Goal: Task Accomplishment & Management: Manage account settings

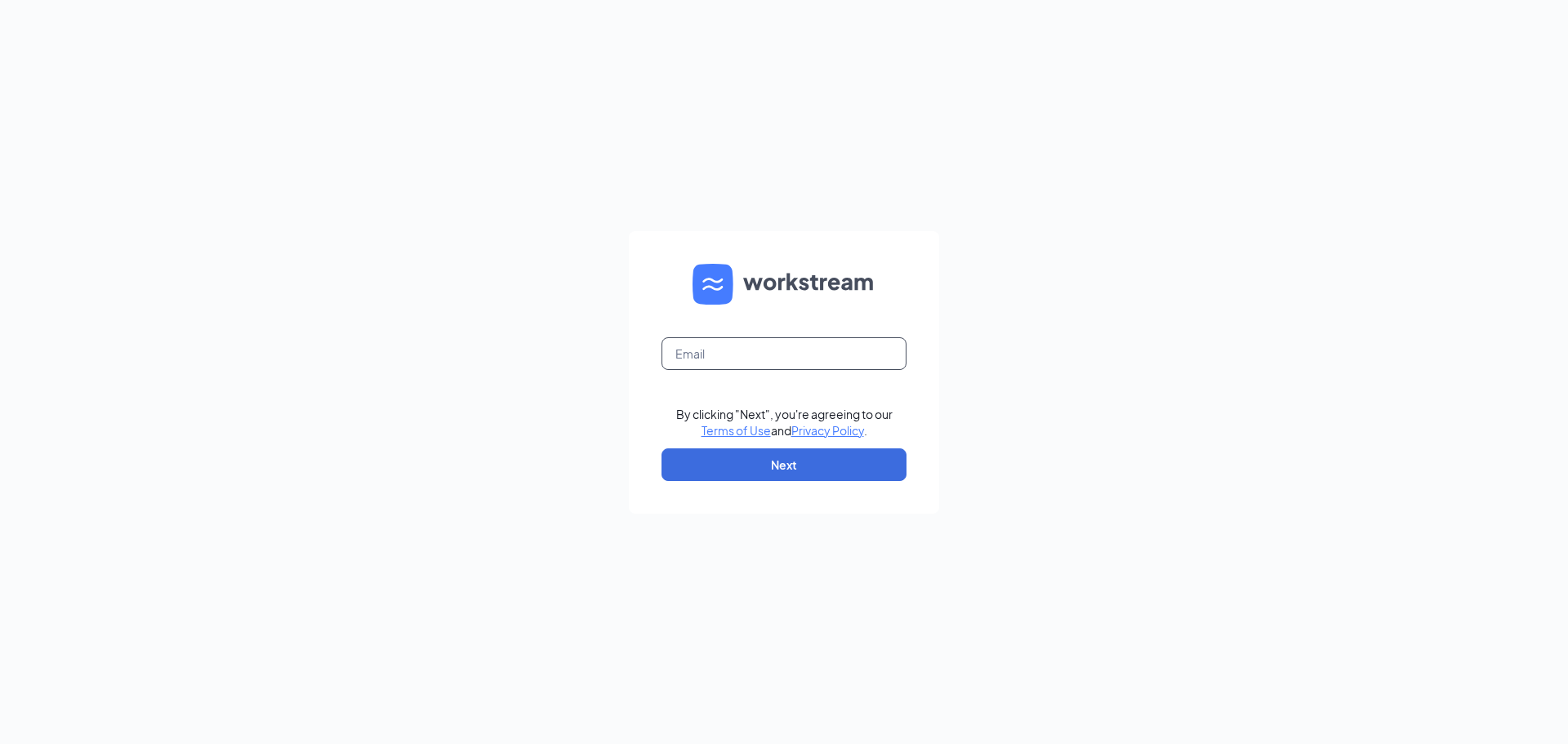
click at [754, 347] on input "text" at bounding box center [783, 353] width 245 height 32
type input "[EMAIL_ADDRESS][DOMAIN_NAME]"
click at [819, 481] on form "[EMAIL_ADDRESS][DOMAIN_NAME] By clicking "Next", you're agreeing to our Terms o…" at bounding box center [784, 372] width 311 height 283
click at [797, 467] on button "Next" at bounding box center [783, 465] width 245 height 32
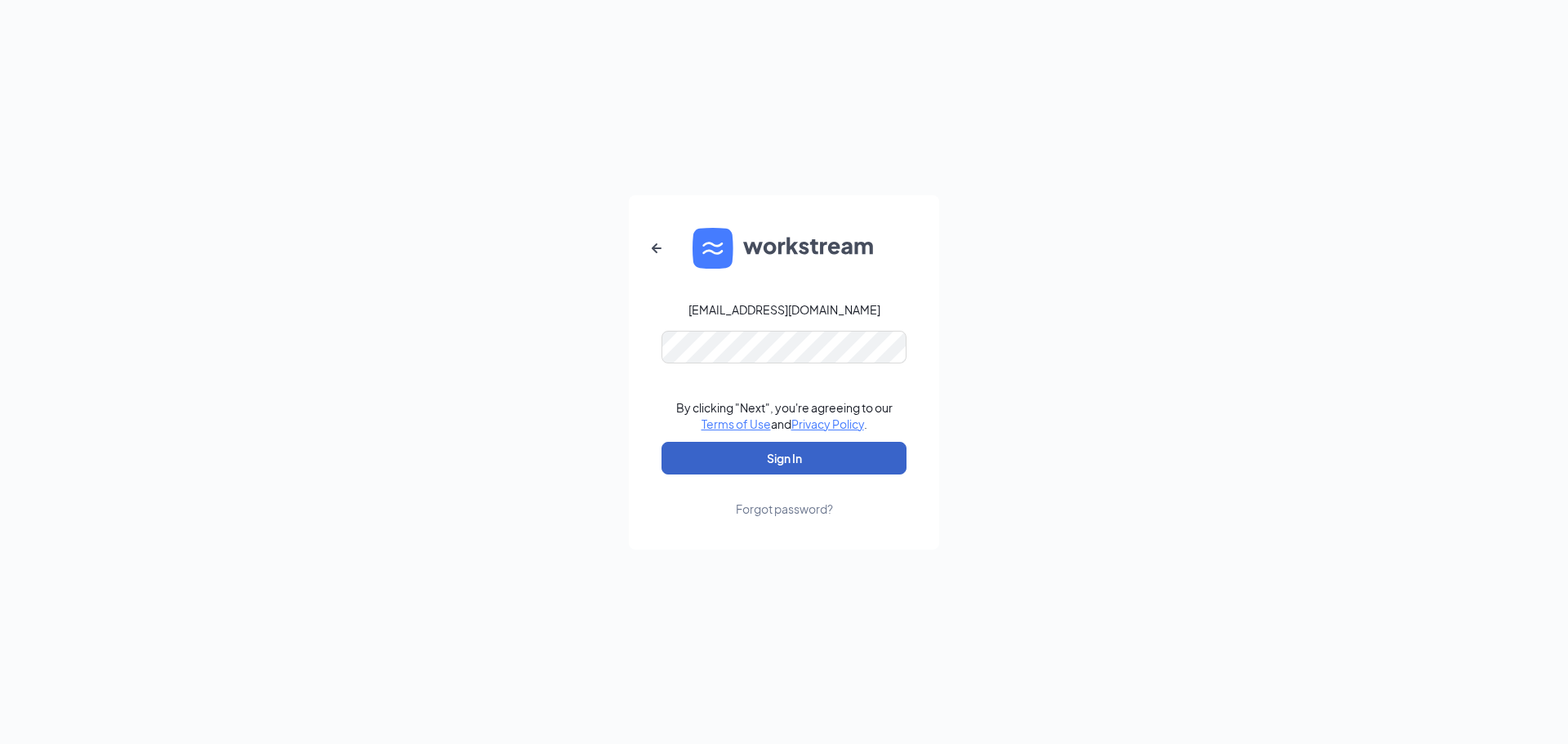
click at [805, 462] on button "Sign In" at bounding box center [783, 458] width 245 height 32
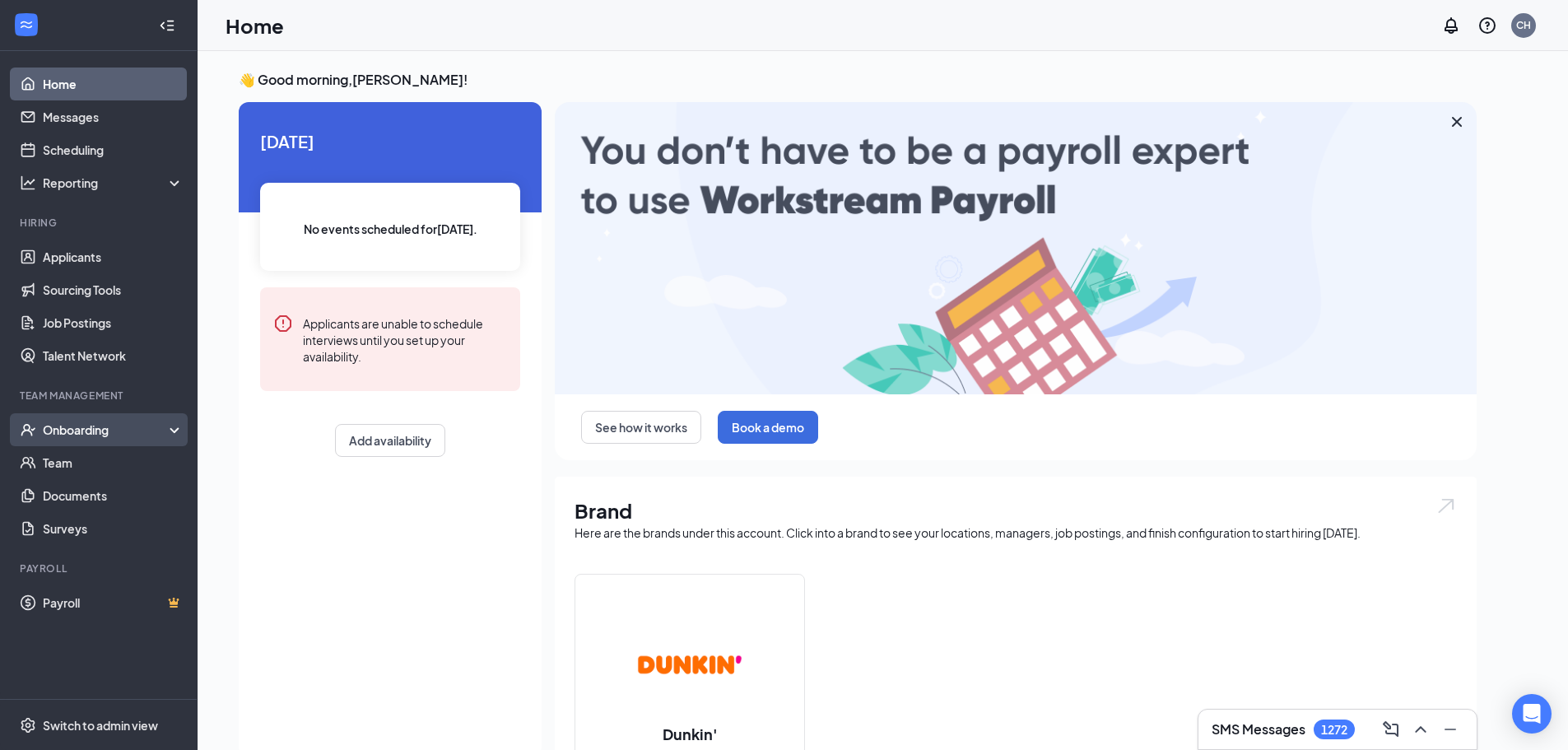
click at [84, 430] on div "Onboarding" at bounding box center [107, 429] width 127 height 16
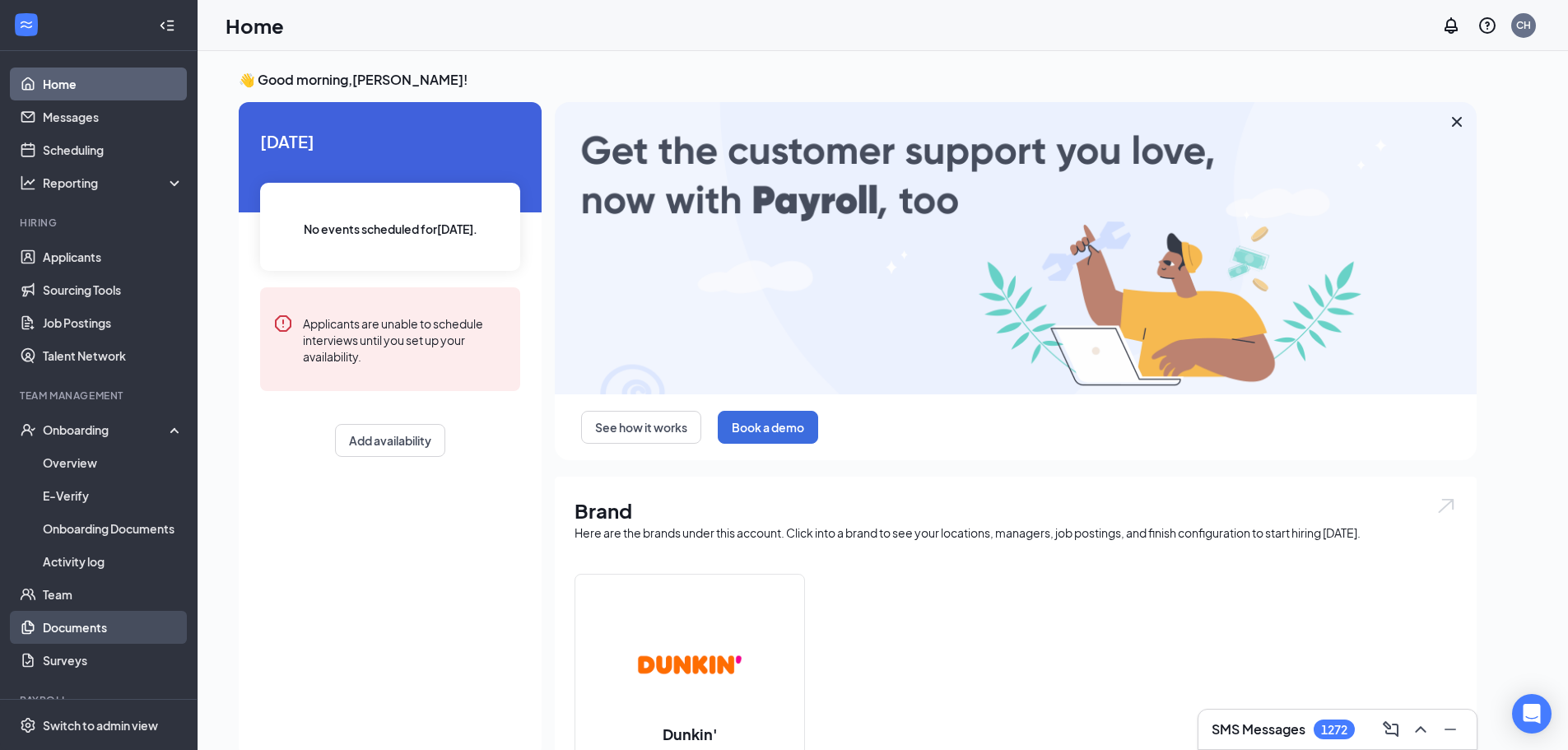
click at [83, 622] on link "Documents" at bounding box center [113, 627] width 141 height 33
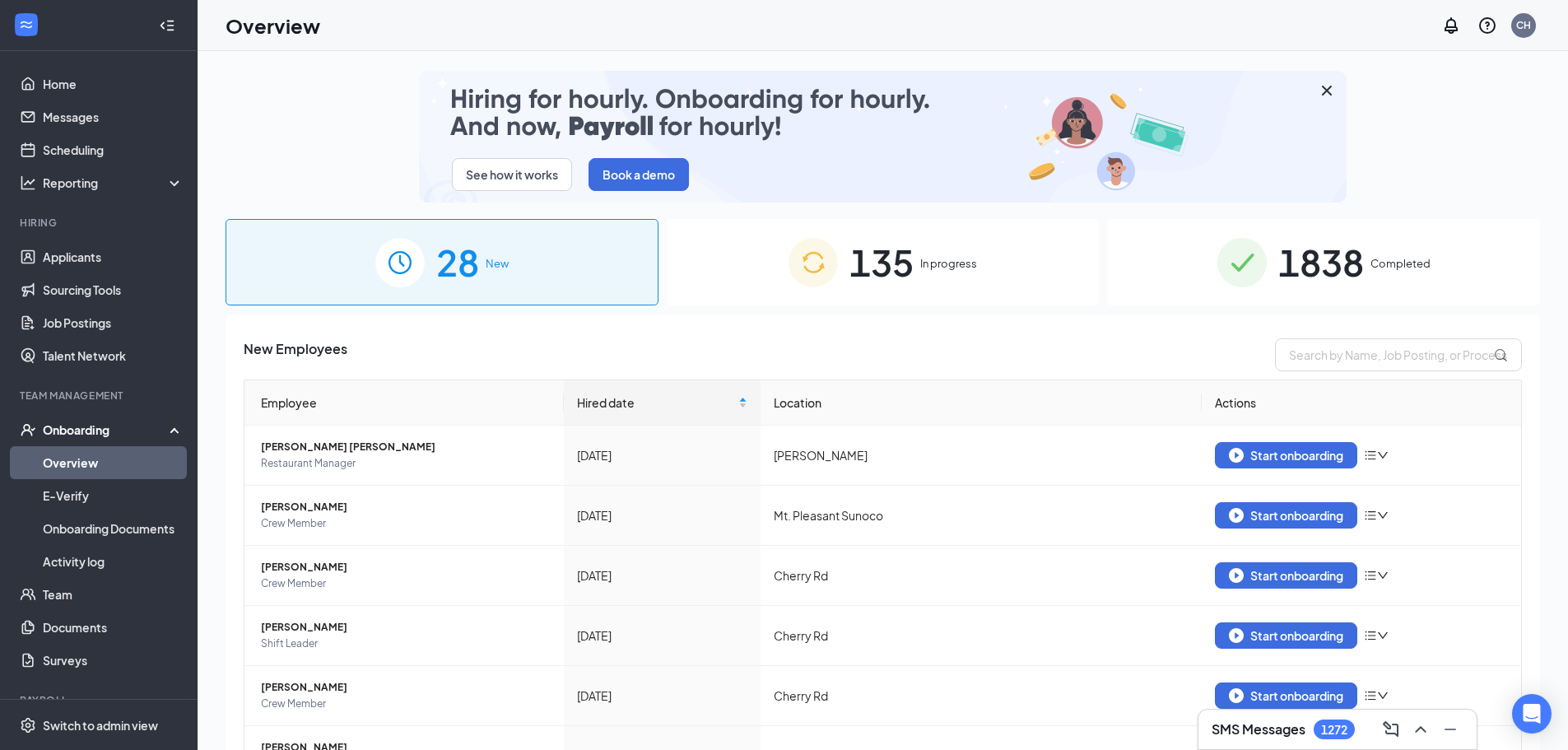
click at [968, 262] on span "In progress" at bounding box center [949, 263] width 57 height 16
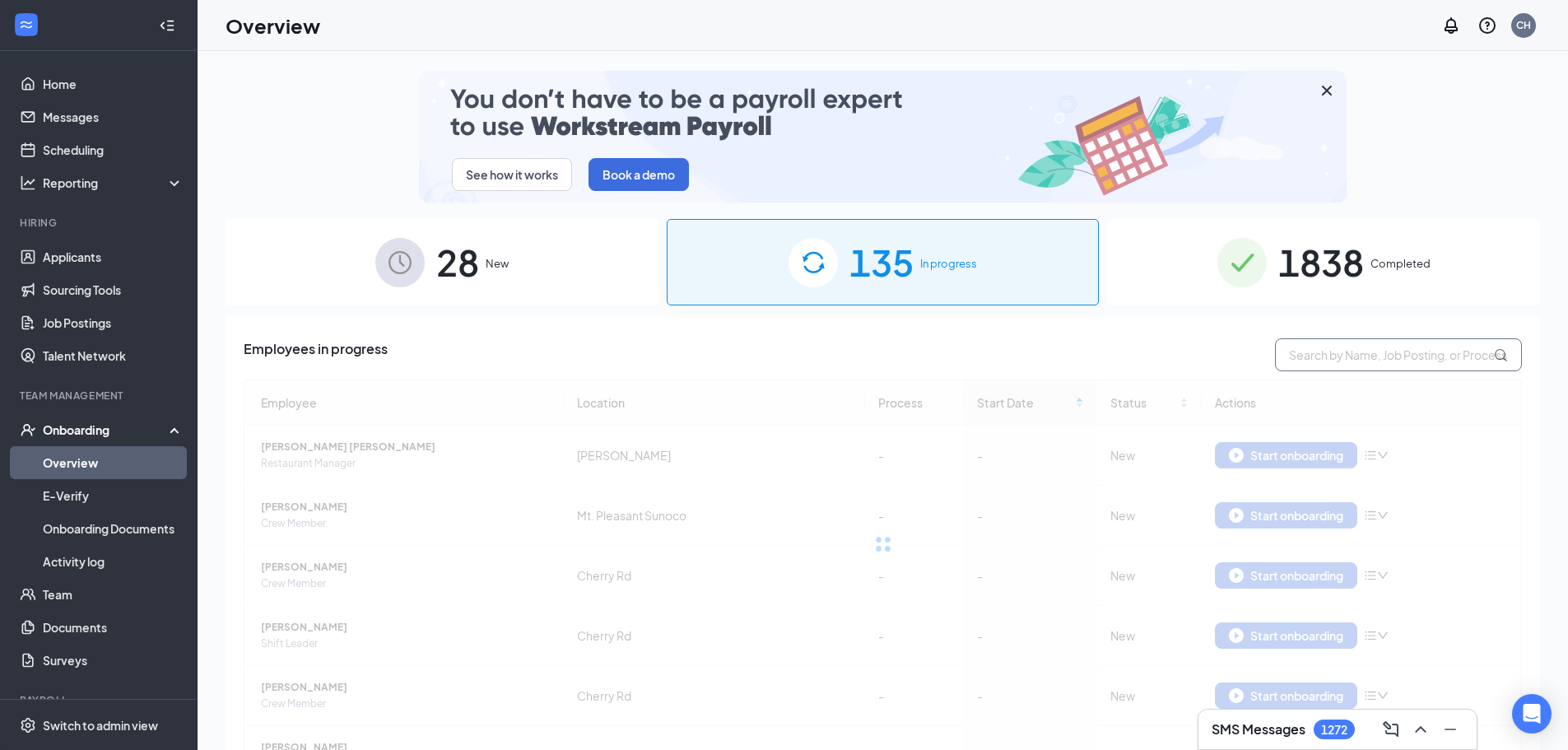
click at [1319, 352] on input "text" at bounding box center [1398, 354] width 247 height 33
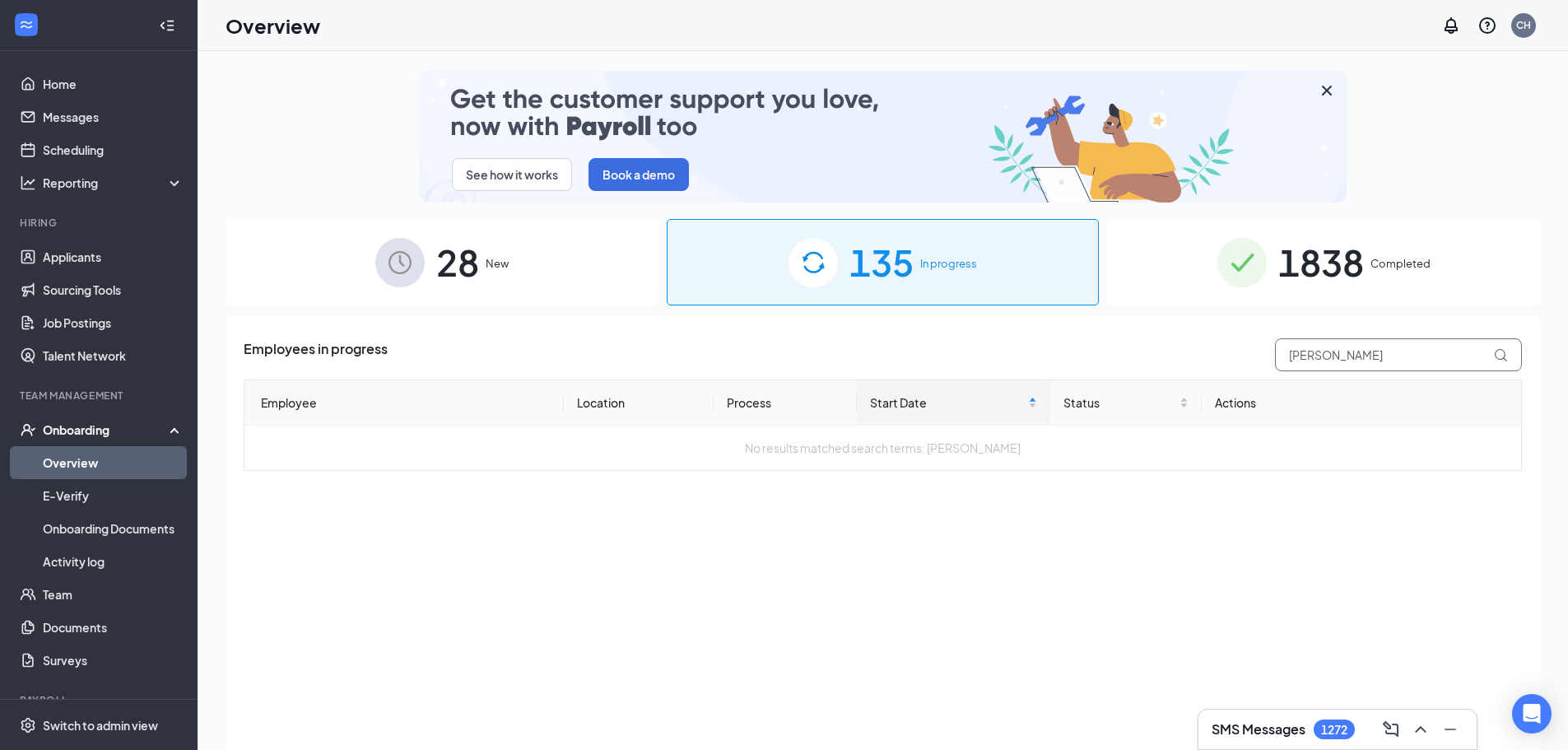
type input "Makayla Mills"
click at [1362, 277] on span "1838" at bounding box center [1321, 262] width 85 height 57
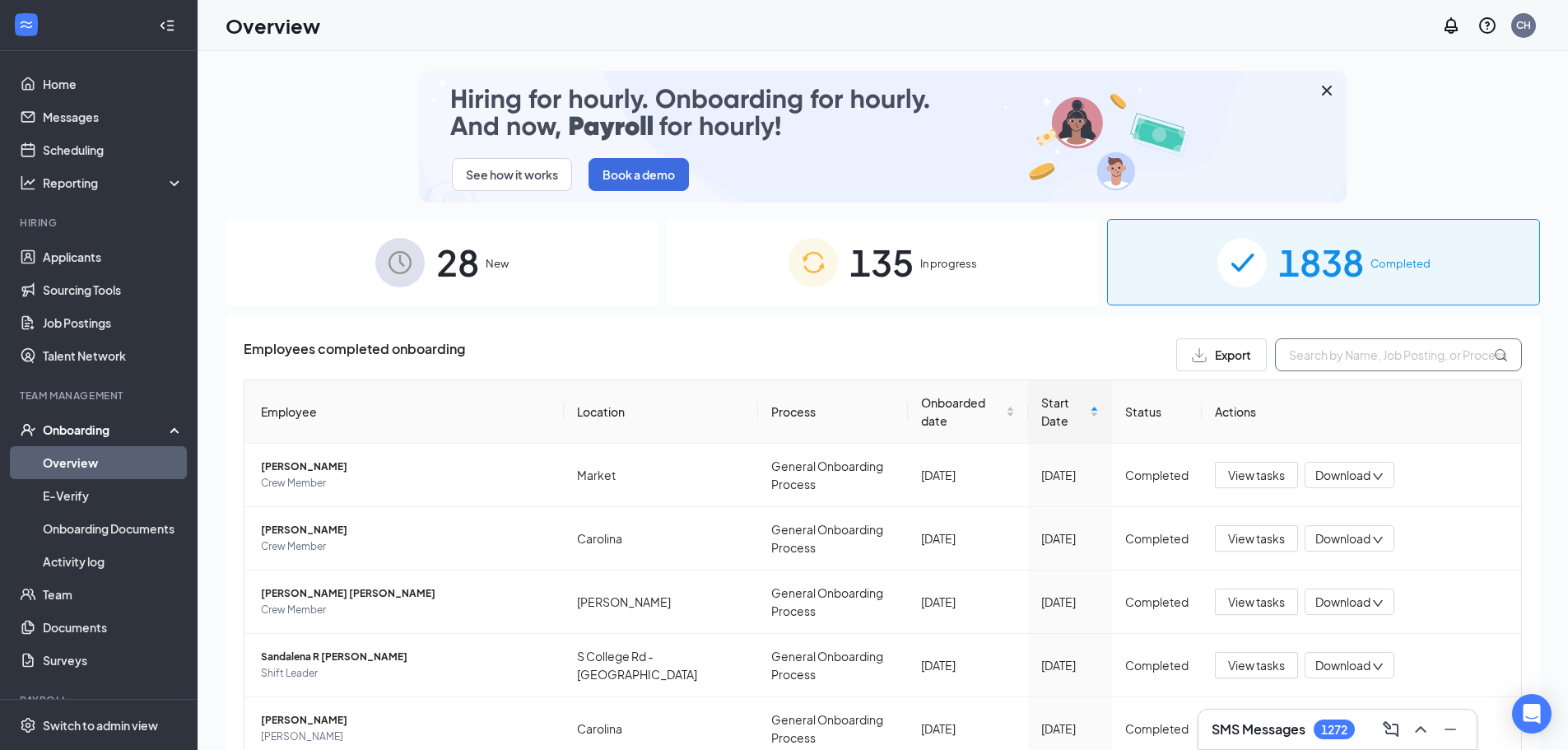
click at [1357, 355] on input "text" at bounding box center [1398, 354] width 247 height 33
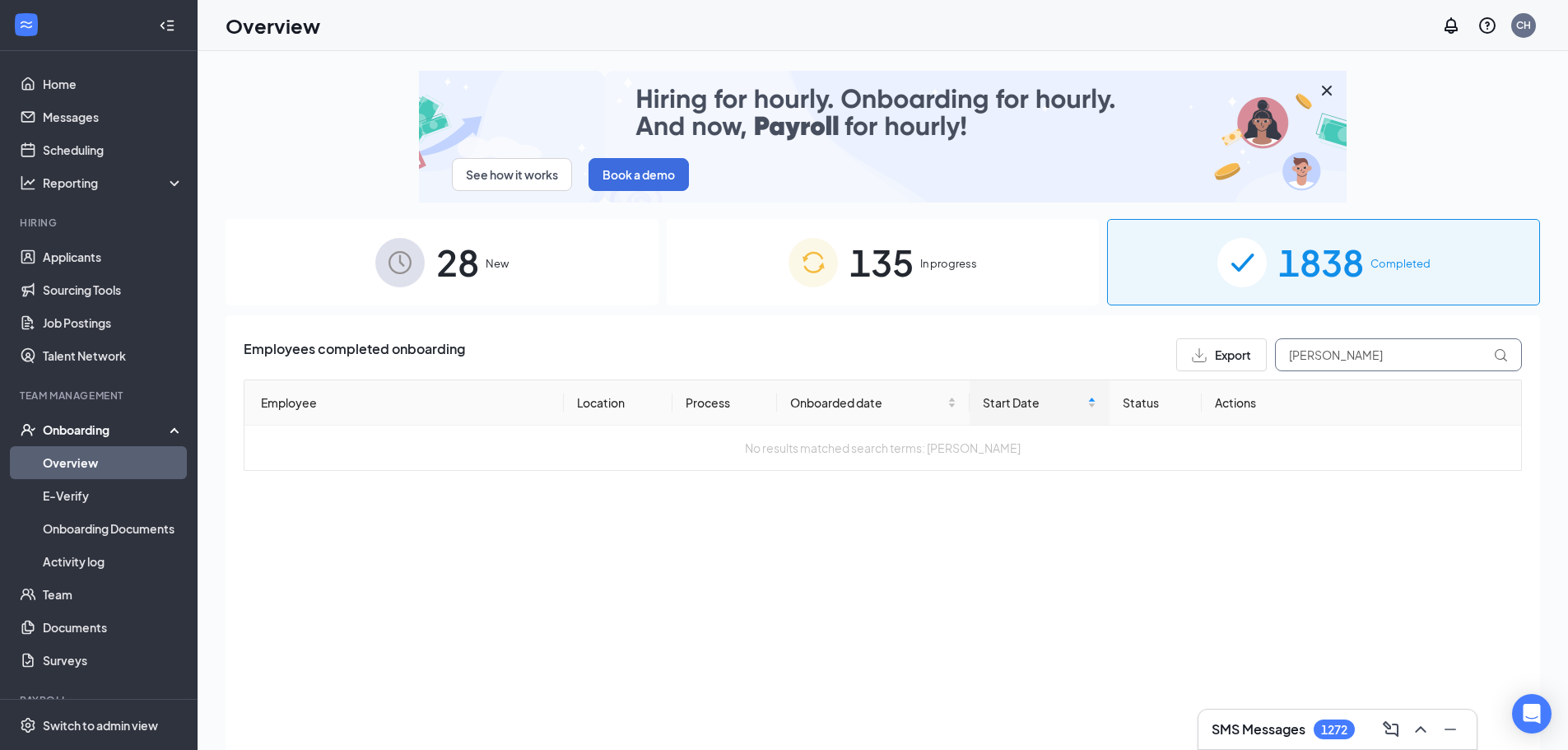
drag, startPoint x: 1339, startPoint y: 353, endPoint x: 1037, endPoint y: 332, distance: 302.7
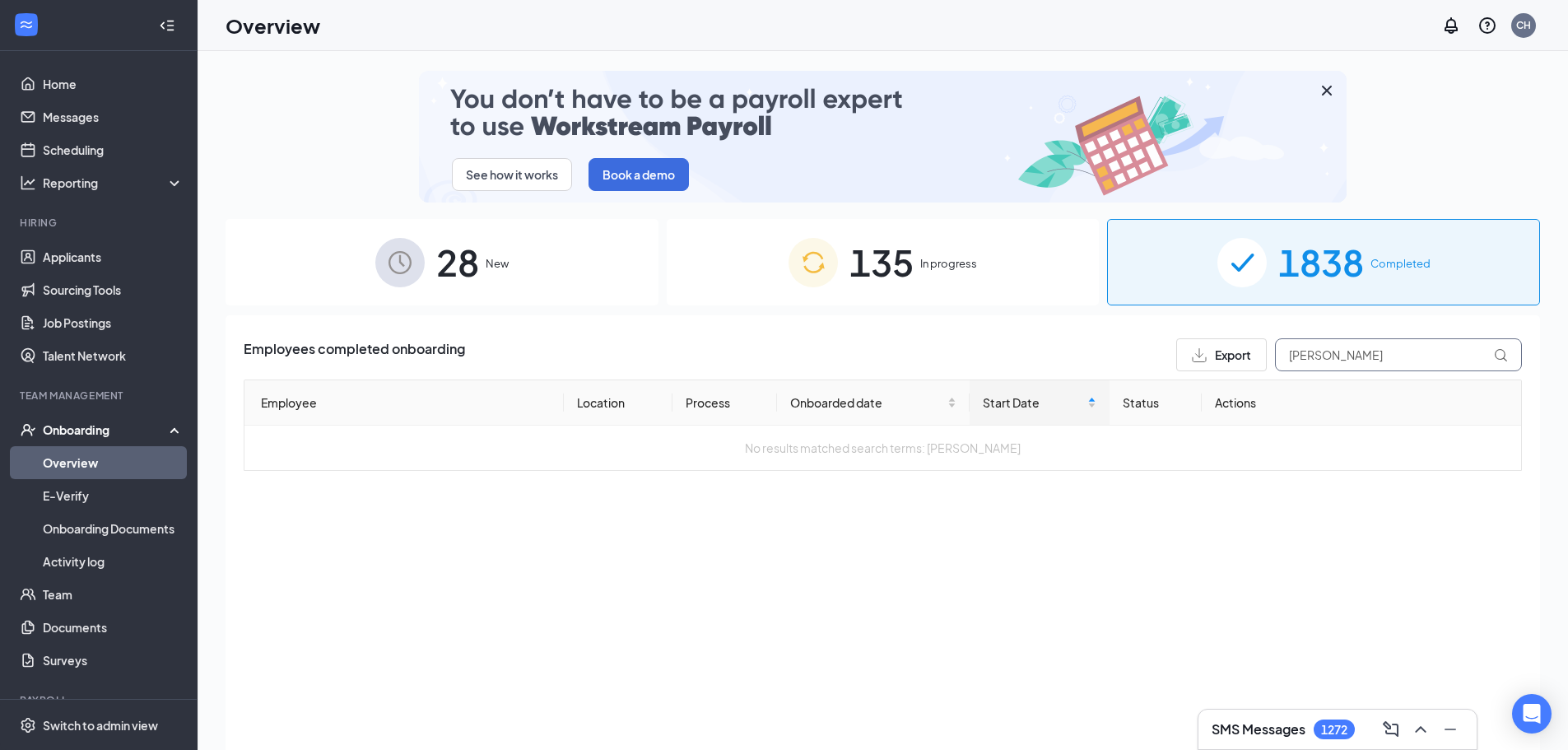
click at [1048, 332] on div "Employees completed onboarding Export Makayla Mills Employee Location Process O…" at bounding box center [882, 553] width 1315 height 476
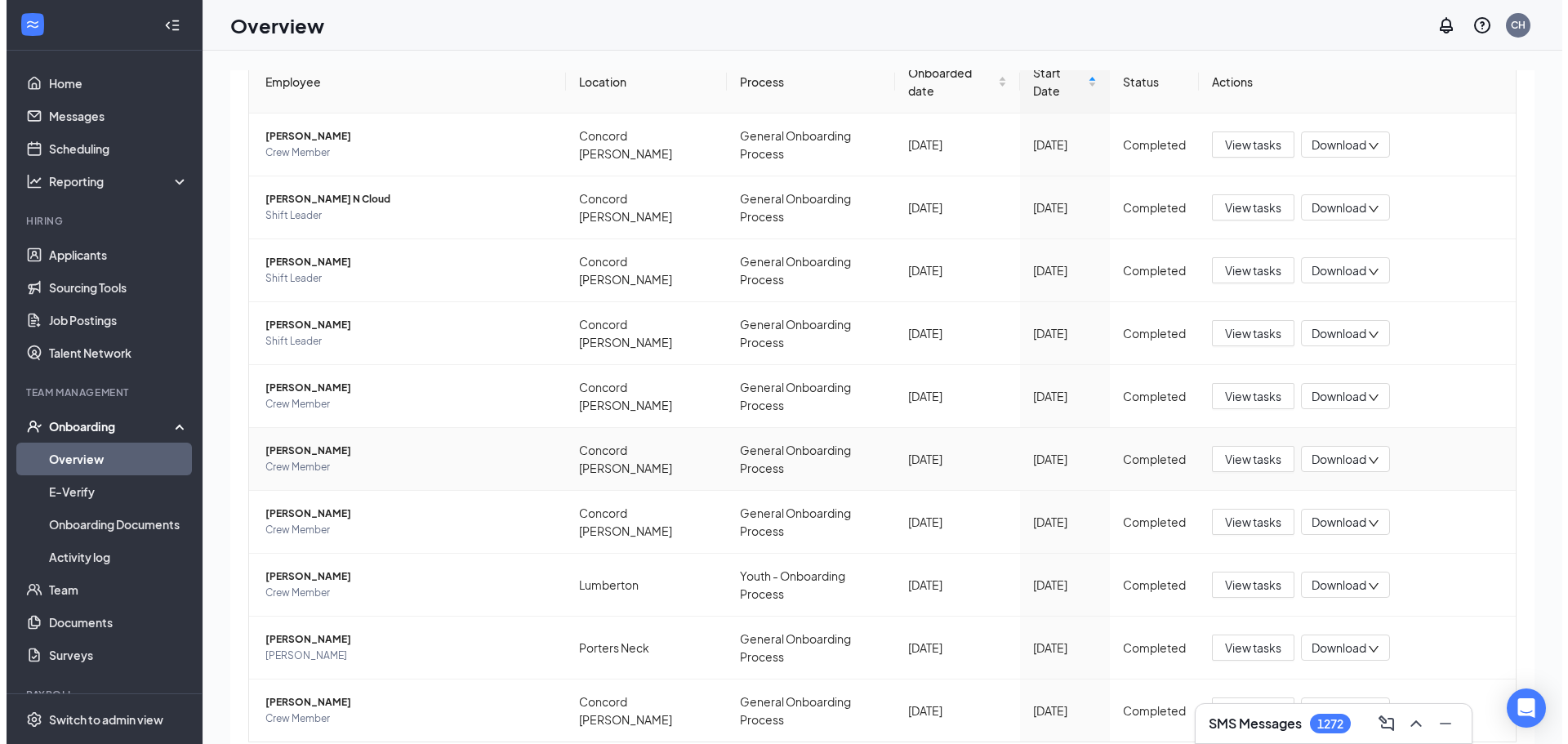
scroll to position [331, 0]
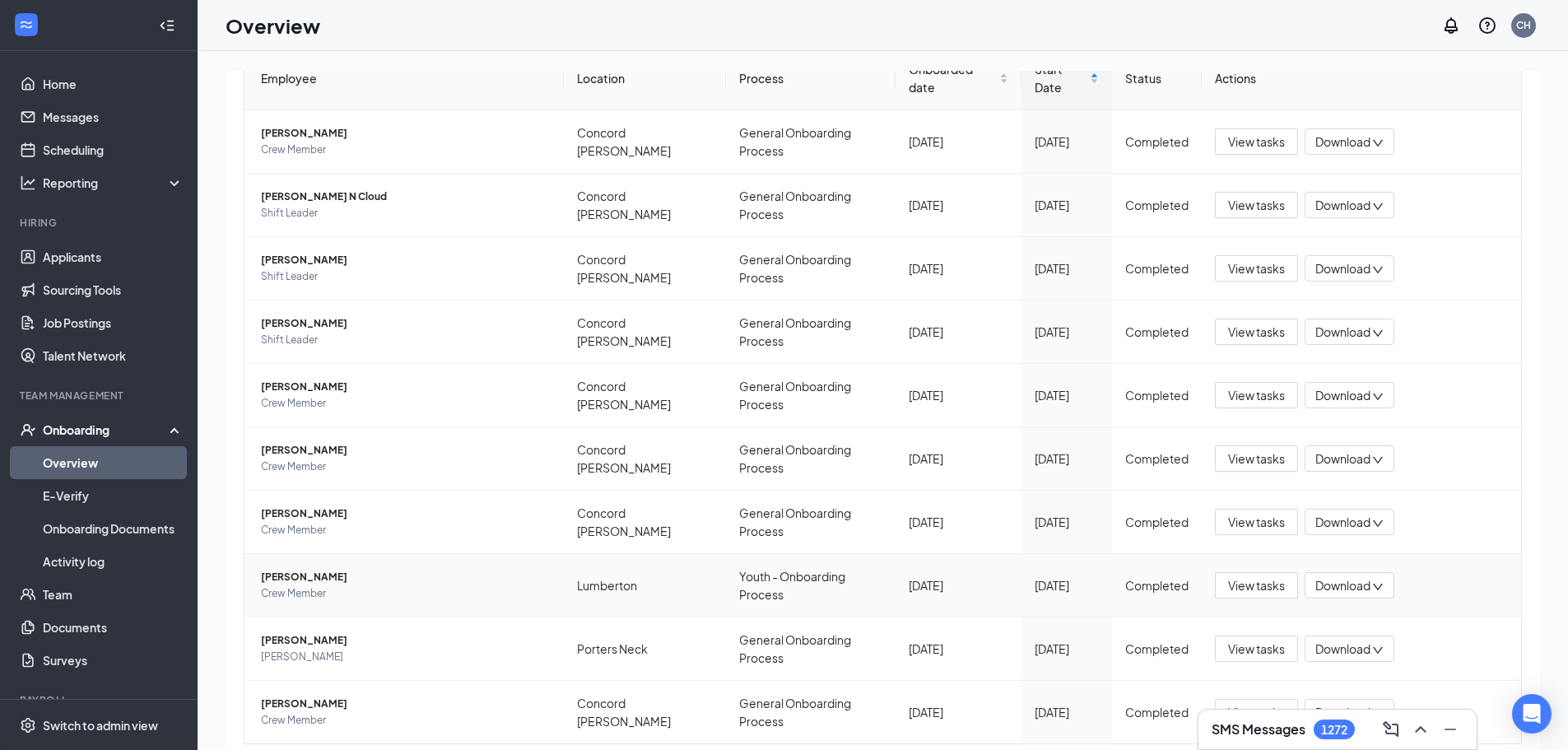
type input "Mills"
click at [537, 569] on span "Makayla A Mills" at bounding box center [406, 576] width 290 height 16
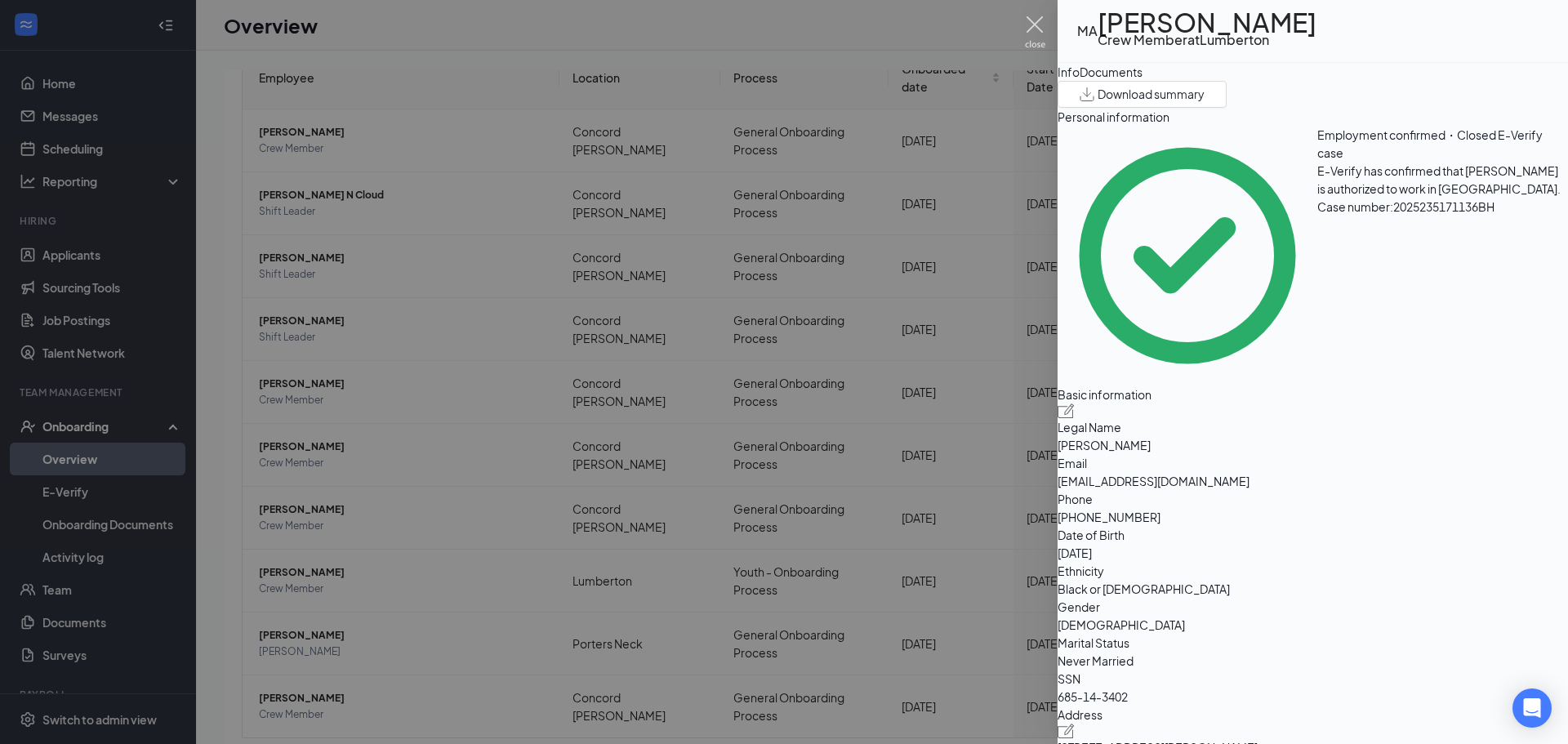
click at [1035, 31] on img at bounding box center [1035, 31] width 20 height 31
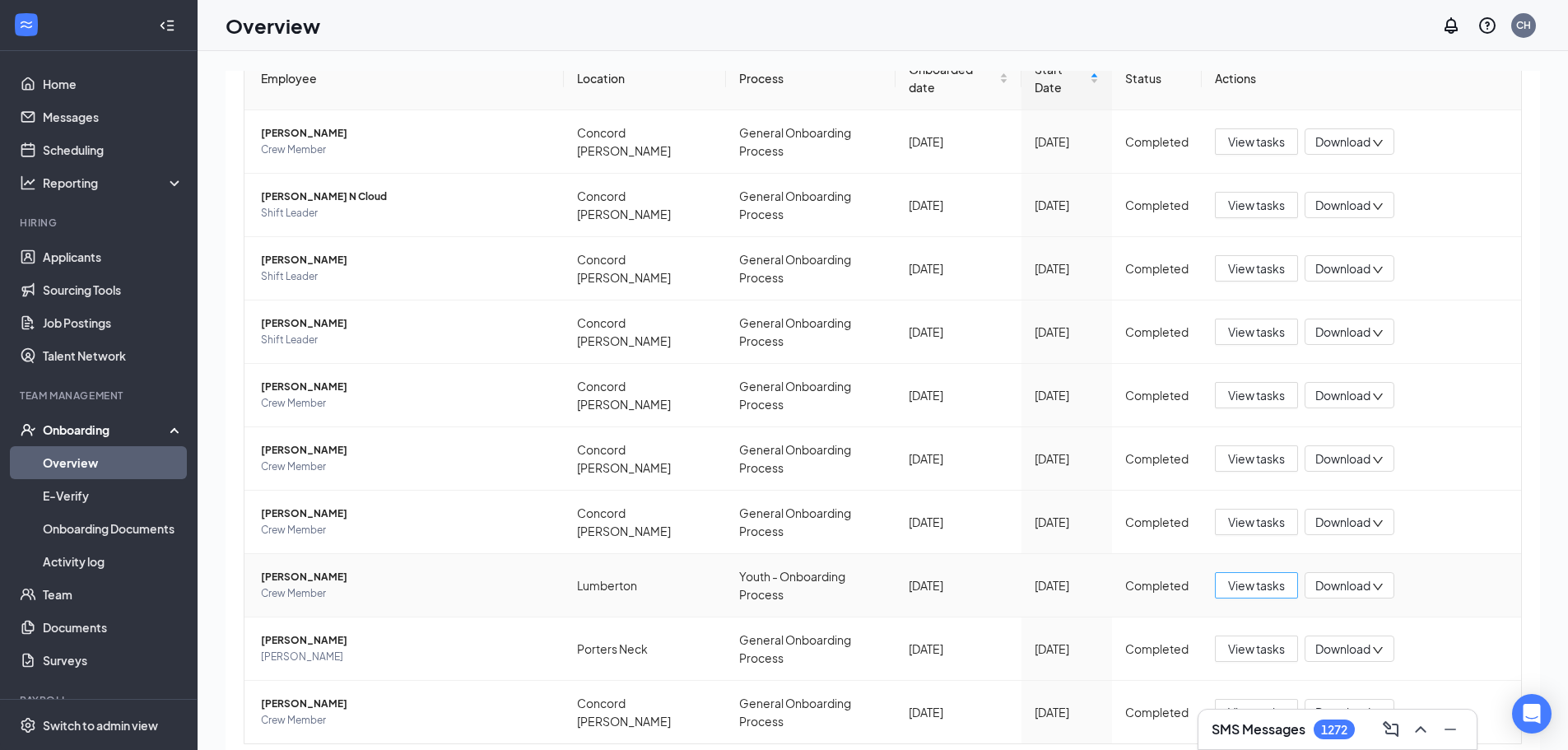
click at [1256, 576] on span "View tasks" at bounding box center [1256, 585] width 57 height 18
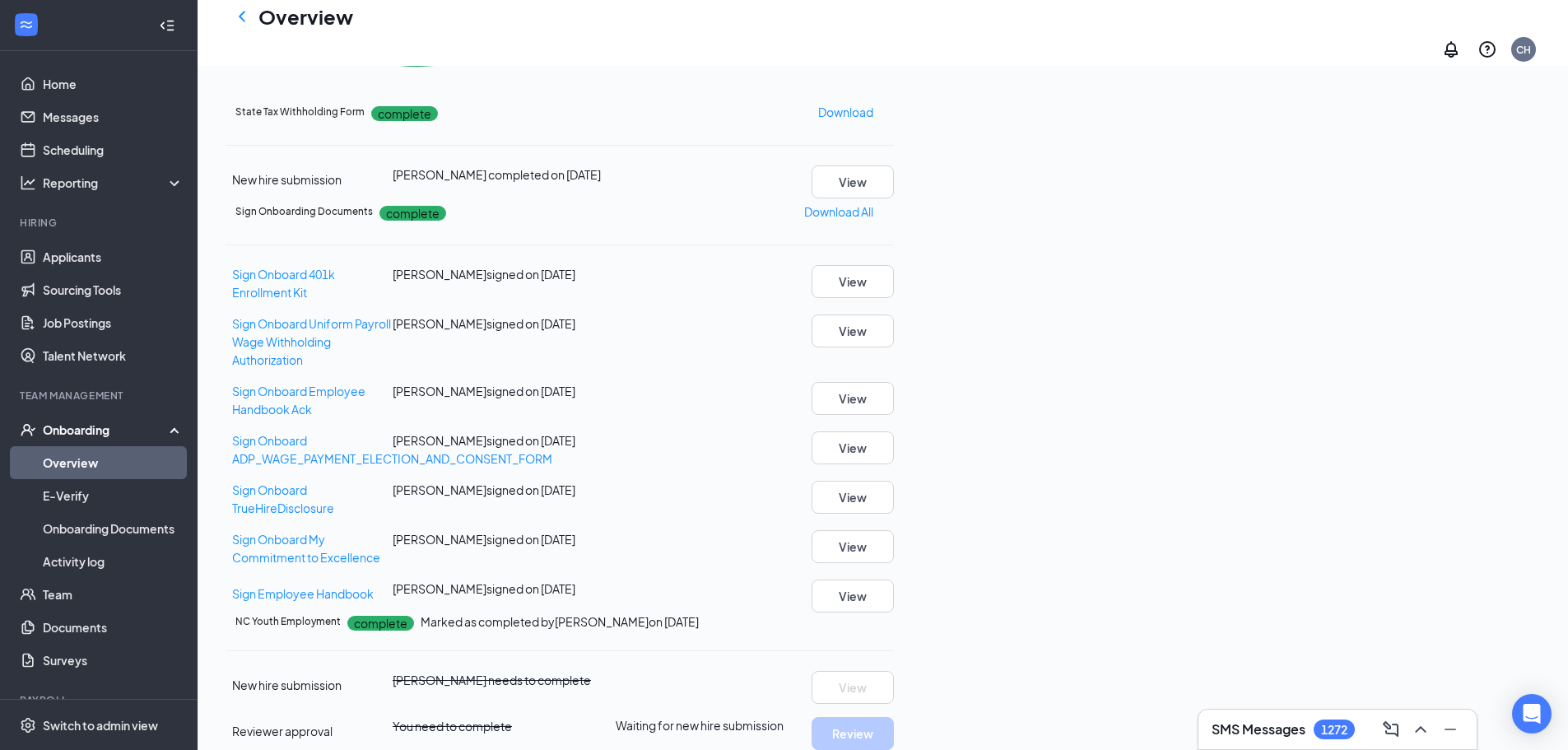
scroll to position [944, 0]
